Goal: Browse casually: Explore the website without a specific task or goal

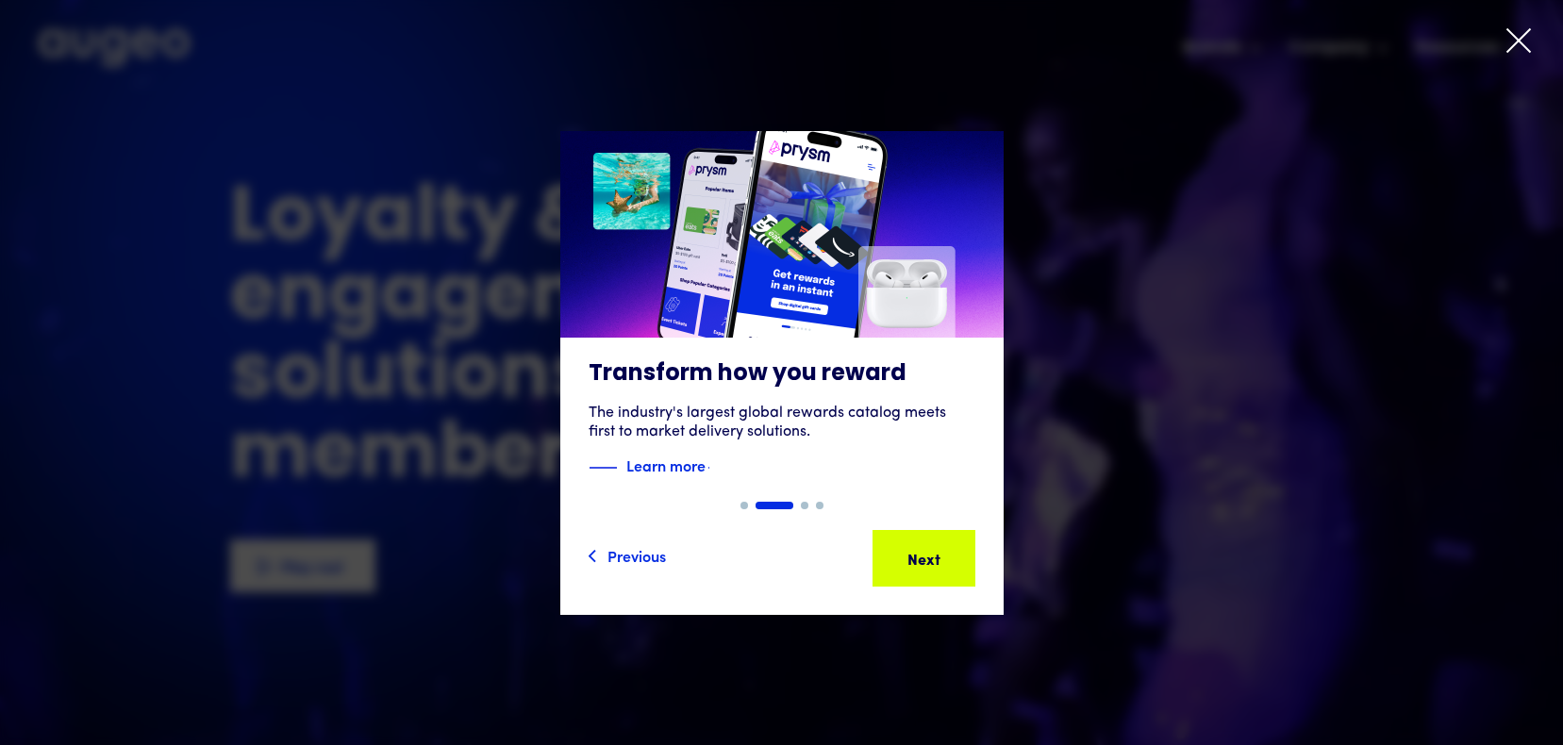
click at [1520, 43] on icon at bounding box center [1518, 40] width 23 height 23
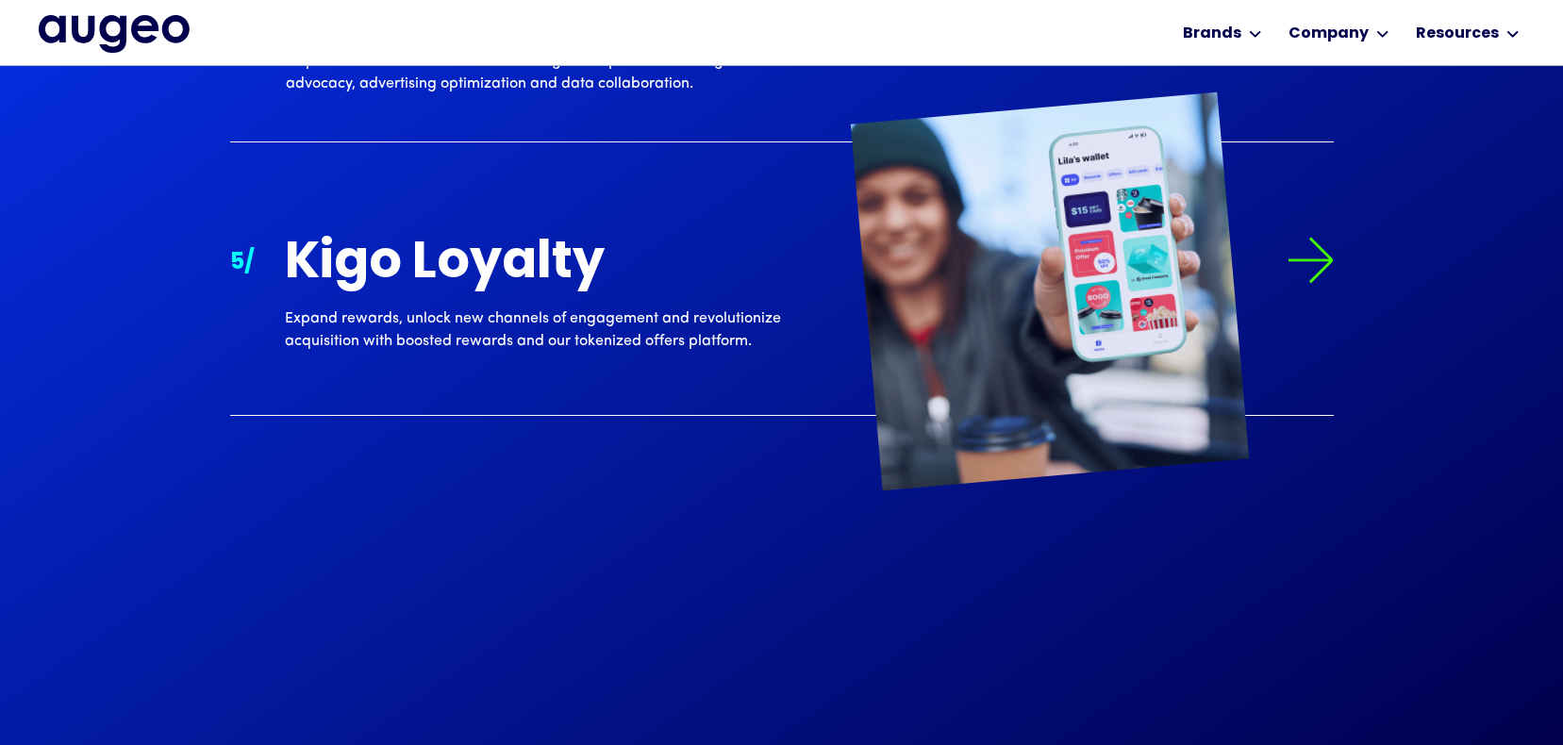
scroll to position [2747, 0]
